Goal: Information Seeking & Learning: Learn about a topic

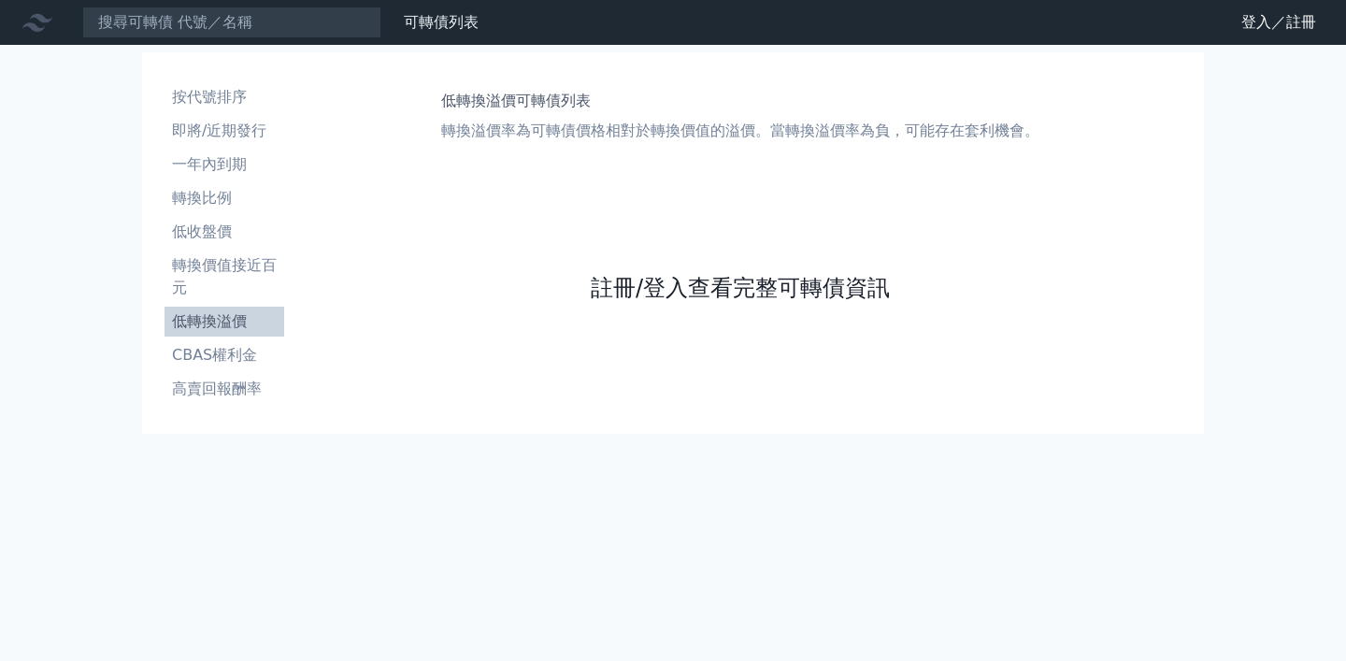
click at [752, 298] on link "註冊/登入查看完整可轉債資訊" at bounding box center [740, 288] width 299 height 30
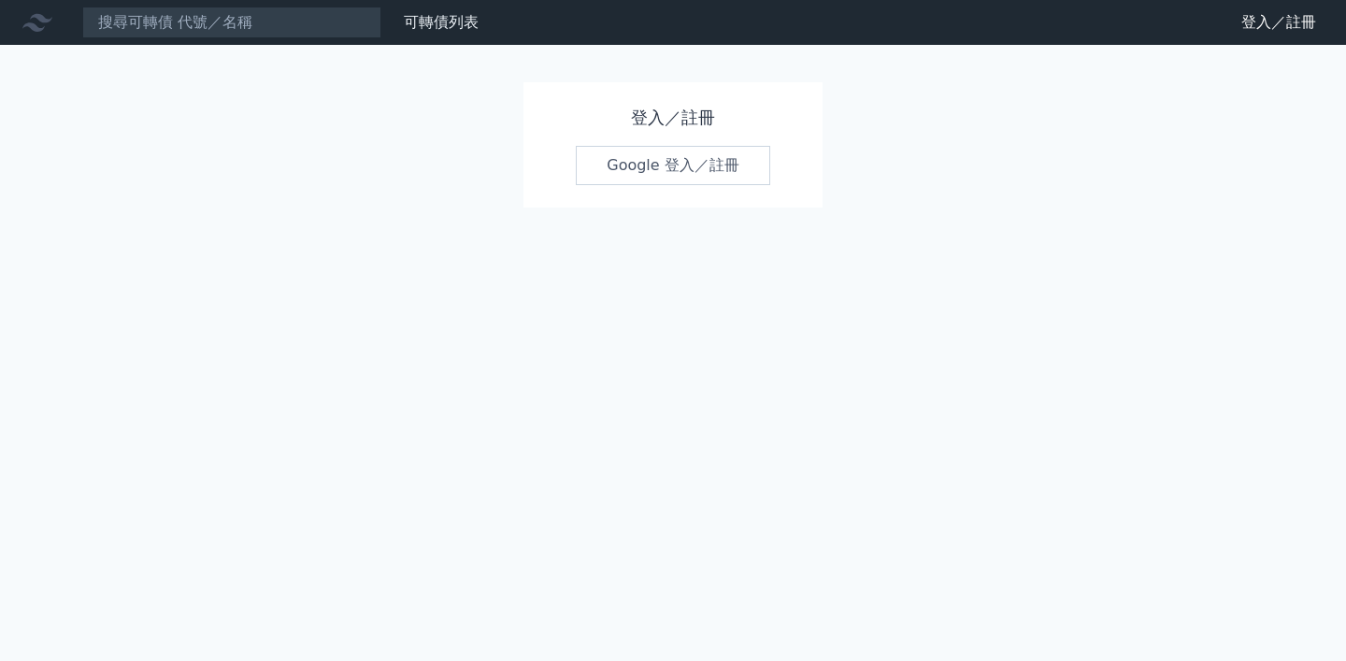
click at [703, 165] on link "Google 登入／註冊" at bounding box center [673, 165] width 194 height 39
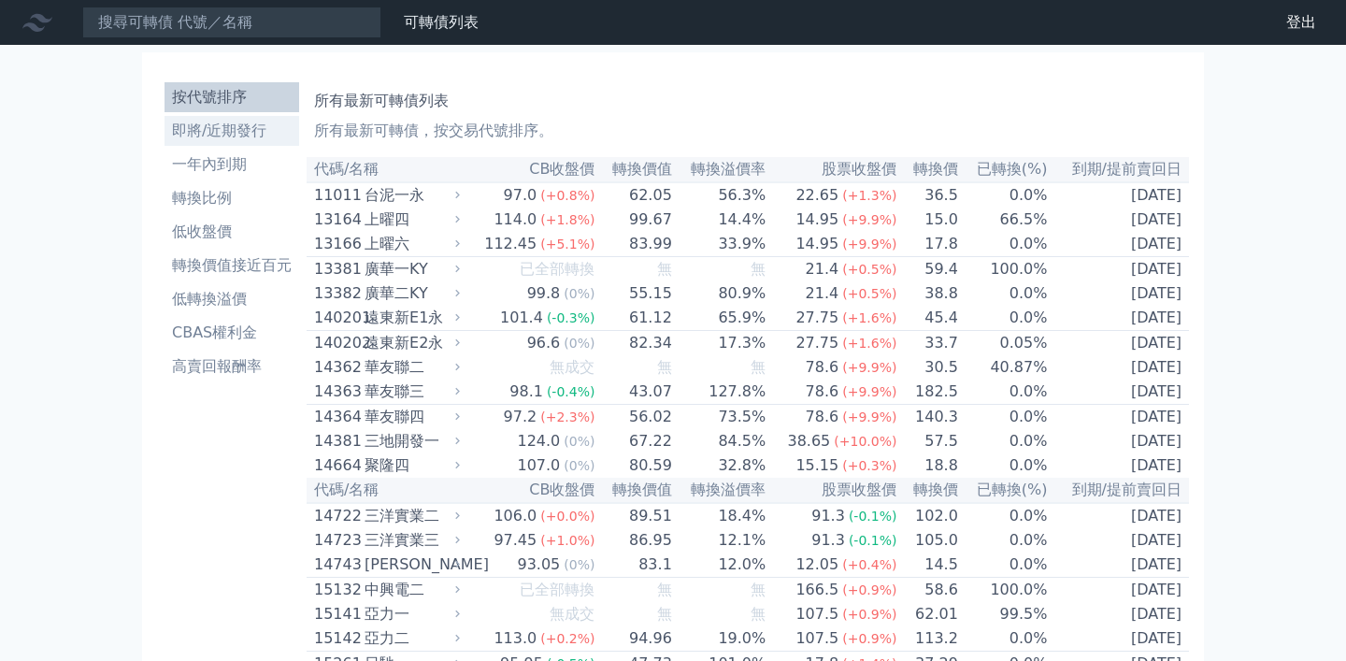
click at [266, 122] on li "即將/近期發行" at bounding box center [232, 131] width 135 height 22
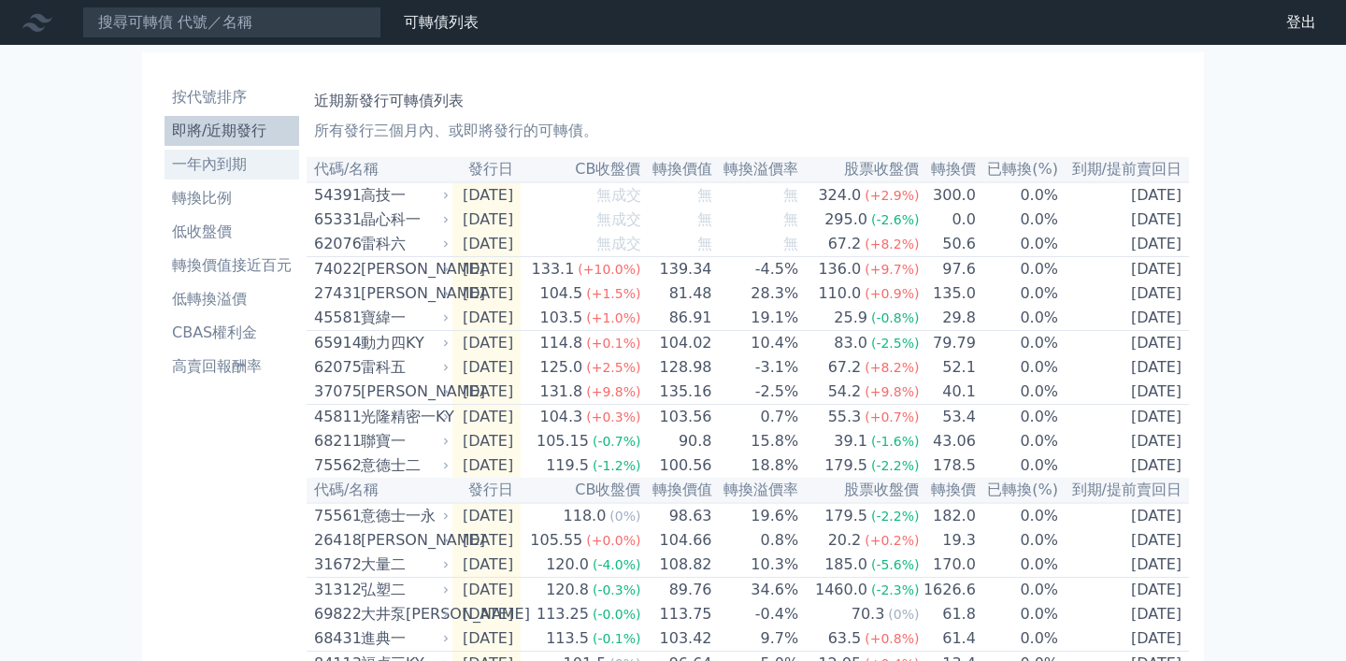
click at [231, 158] on li "一年內到期" at bounding box center [232, 164] width 135 height 22
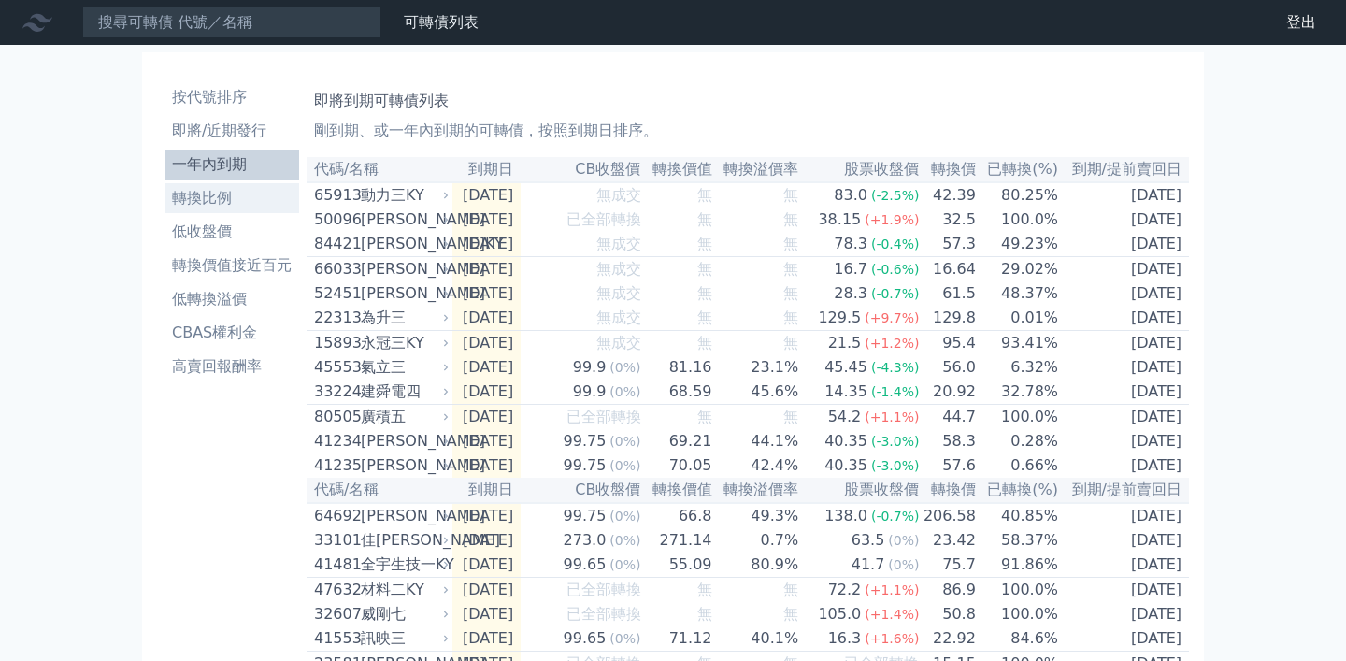
click at [229, 193] on li "轉換比例" at bounding box center [232, 198] width 135 height 22
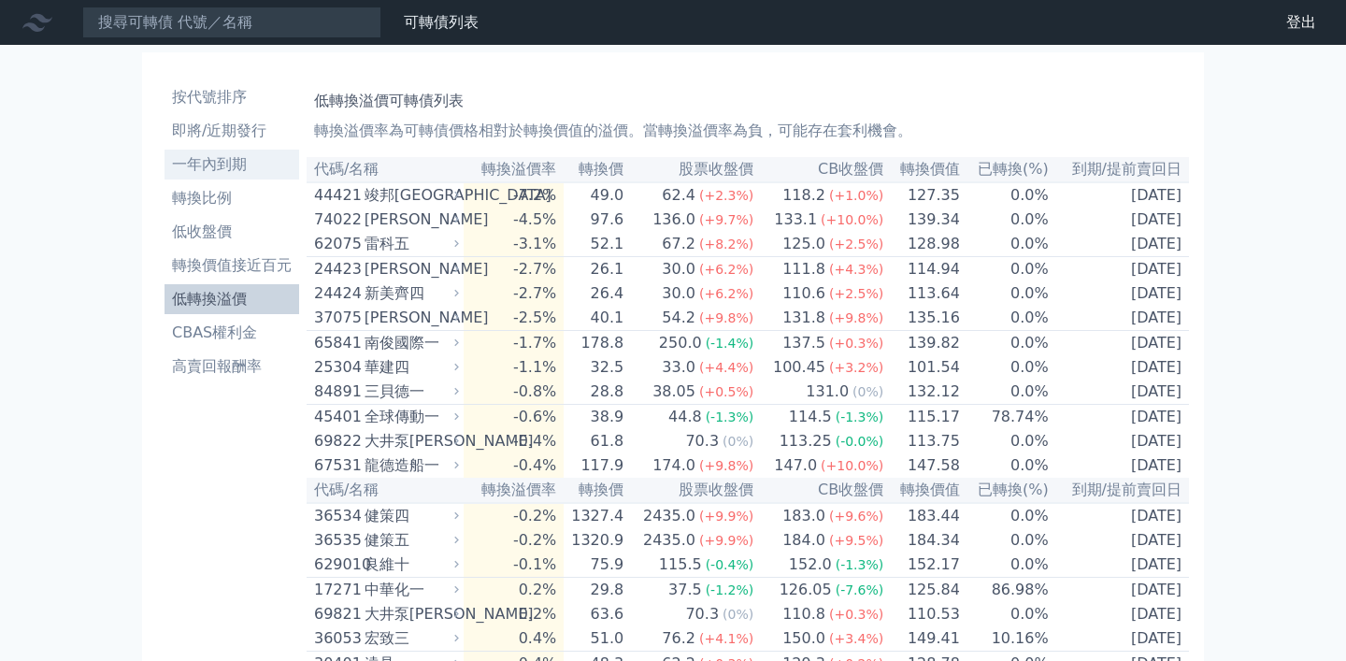
click at [212, 174] on li "一年內到期" at bounding box center [232, 164] width 135 height 22
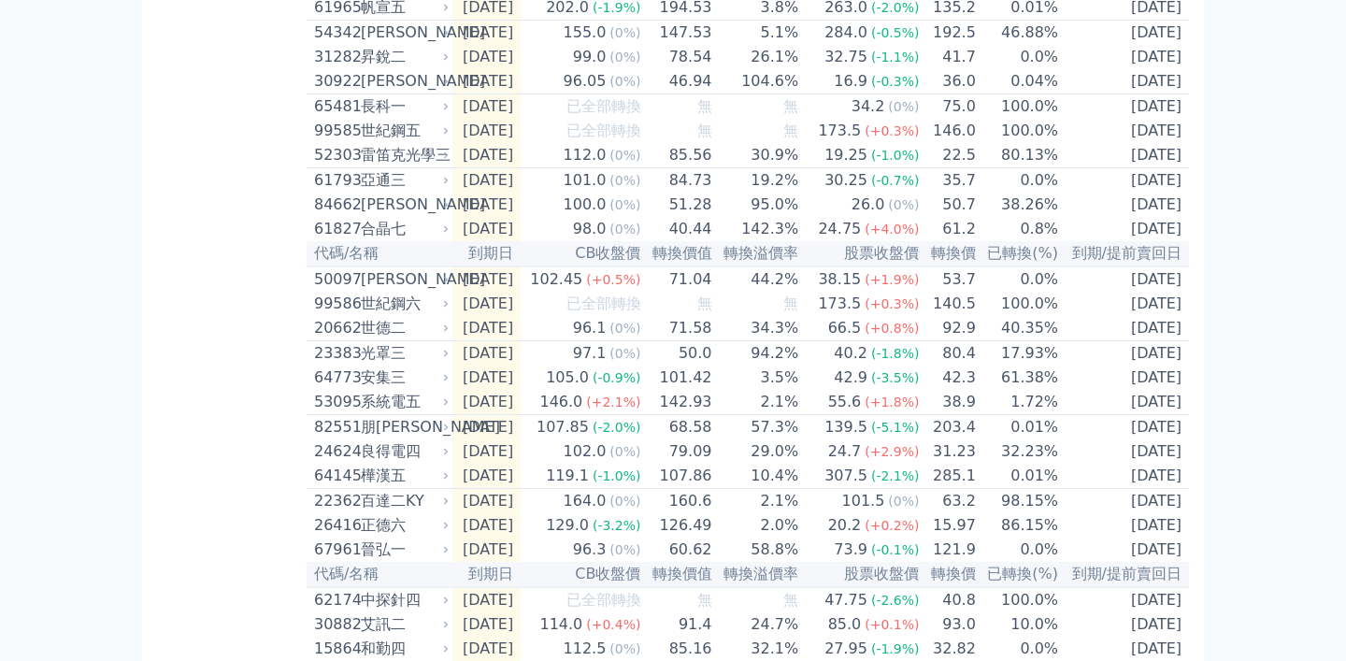
scroll to position [2490, 0]
